Goal: Find specific page/section: Find specific page/section

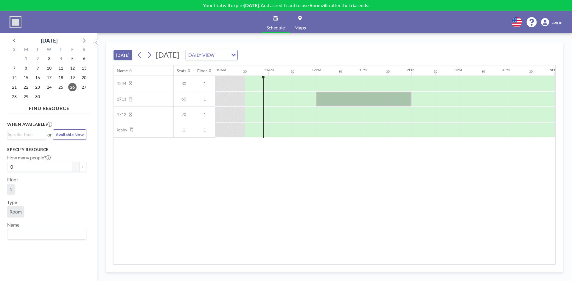
scroll to position [0, 476]
click at [569, 18] on div "Schedule Maps English Polski 日本語 Española Log in" at bounding box center [286, 22] width 572 height 22
click at [555, 24] on span "Log in" at bounding box center [556, 22] width 11 height 5
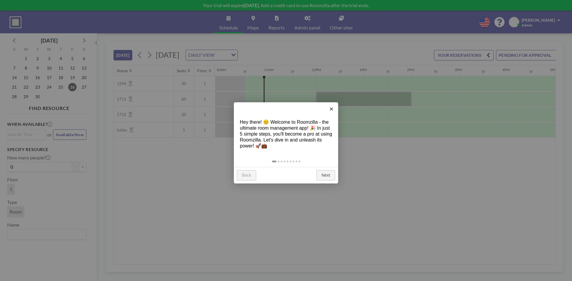
scroll to position [0, 476]
click at [329, 110] on link "×" at bounding box center [331, 108] width 13 height 13
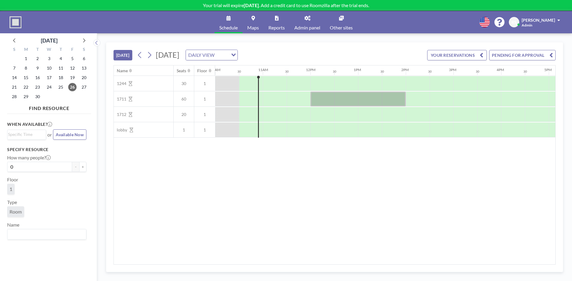
click at [303, 24] on link "Admin panel" at bounding box center [306, 22] width 35 height 22
